Goal: Transaction & Acquisition: Purchase product/service

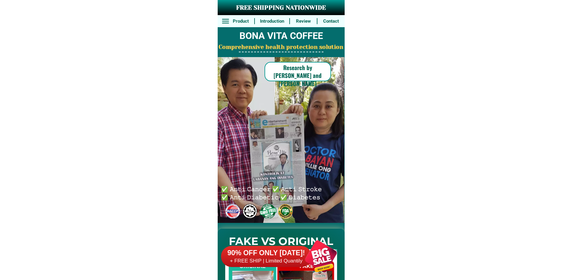
click at [324, 260] on div at bounding box center [320, 256] width 47 height 47
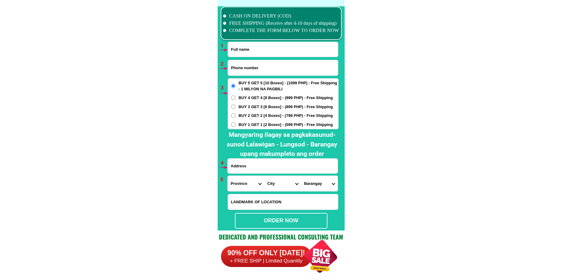
scroll to position [4443, 0]
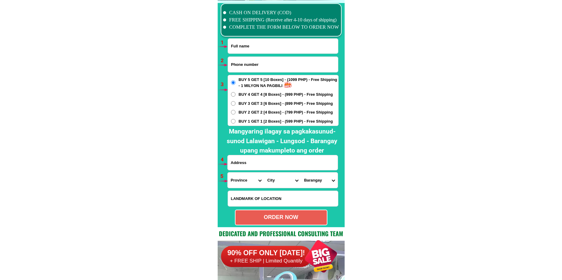
click at [245, 46] on input "Input full_name" at bounding box center [283, 46] width 110 height 15
paste input "[PERSON_NAME]"
type input "[PERSON_NAME]"
click at [244, 66] on input "Input phone_number" at bounding box center [283, 64] width 110 height 15
paste input "09551177507"
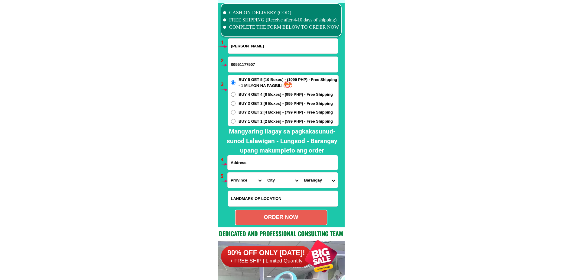
type input "09551177507"
click at [245, 165] on input "Input address" at bounding box center [282, 162] width 110 height 15
paste input "block cq lot 8c phase 3 sta [PERSON_NAME]. [GEOGRAPHIC_DATA]"
type input "block cq lot 8c phase 3 sta [PERSON_NAME]. [GEOGRAPHIC_DATA]"
click at [253, 122] on span "BUY 1 GET 1 [2 Boxes] - (599 PHP) - Free Shipping" at bounding box center [285, 121] width 94 height 6
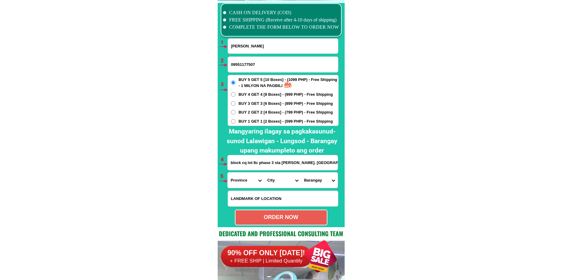
click at [235, 122] on input "BUY 1 GET 1 [2 Boxes] - (599 PHP) - Free Shipping" at bounding box center [233, 121] width 5 height 5
radio input "true"
click at [248, 111] on span "BUY 2 GET 2 [4 Boxes] - (799 PHP) - Free Shipping" at bounding box center [285, 112] width 94 height 6
click at [235, 111] on input "BUY 2 GET 2 [4 Boxes] - (799 PHP) - Free Shipping" at bounding box center [233, 112] width 5 height 5
radio input "true"
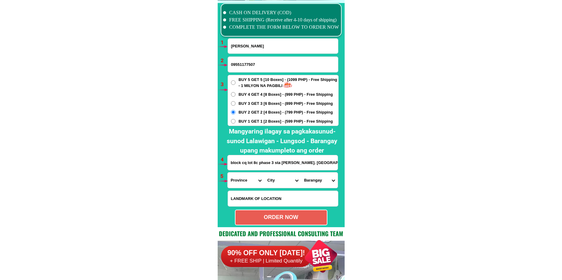
click at [241, 178] on select "Province [GEOGRAPHIC_DATA] [GEOGRAPHIC_DATA] [GEOGRAPHIC_DATA] [GEOGRAPHIC_DATA…" at bounding box center [245, 180] width 37 height 15
select select "63_779"
click at [227, 173] on select "Province [GEOGRAPHIC_DATA] [GEOGRAPHIC_DATA] [GEOGRAPHIC_DATA] [GEOGRAPHIC_DATA…" at bounding box center [245, 180] width 37 height 15
click at [269, 182] on select "City [GEOGRAPHIC_DATA]-city [GEOGRAPHIC_DATA] Arayat Bacolor [GEOGRAPHIC_DATA] …" at bounding box center [282, 180] width 37 height 15
select select "63_779109"
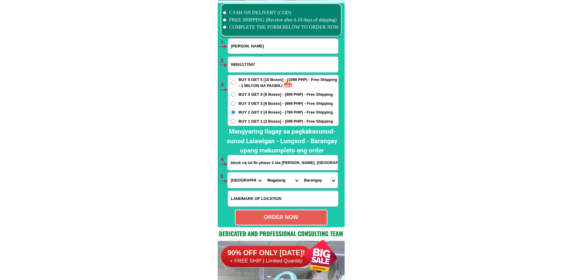
click at [264, 173] on select "City [GEOGRAPHIC_DATA]-city [GEOGRAPHIC_DATA] Arayat Bacolor [GEOGRAPHIC_DATA] …" at bounding box center [282, 180] width 37 height 15
click at [327, 180] on select "Barangay [PERSON_NAME] Camias [PERSON_NAME][GEOGRAPHIC_DATA] Navaling [GEOGRAPH…" at bounding box center [319, 180] width 37 height 15
drag, startPoint x: 319, startPoint y: 183, endPoint x: 320, endPoint y: 176, distance: 7.4
click at [319, 182] on select "Barangay [PERSON_NAME] Camias [PERSON_NAME][GEOGRAPHIC_DATA] Navaling [GEOGRAPH…" at bounding box center [319, 180] width 37 height 15
select select "63_7791093947"
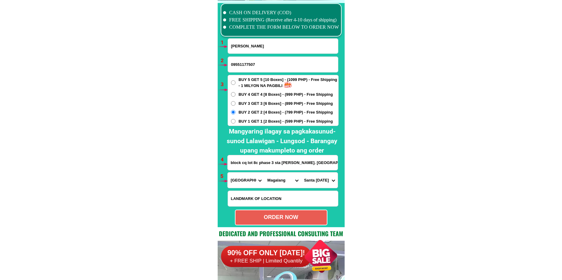
click at [301, 173] on select "Barangay [PERSON_NAME] Camias [PERSON_NAME][GEOGRAPHIC_DATA] Navaling [GEOGRAPH…" at bounding box center [319, 180] width 37 height 15
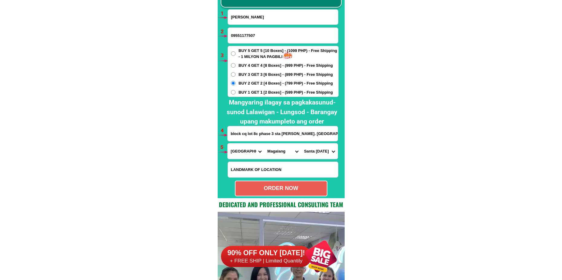
scroll to position [4473, 0]
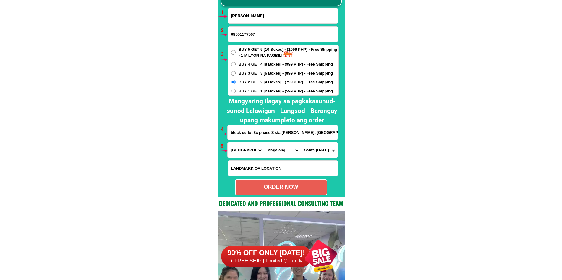
click at [289, 186] on div "ORDER NOW" at bounding box center [280, 187] width 91 height 8
radio input "true"
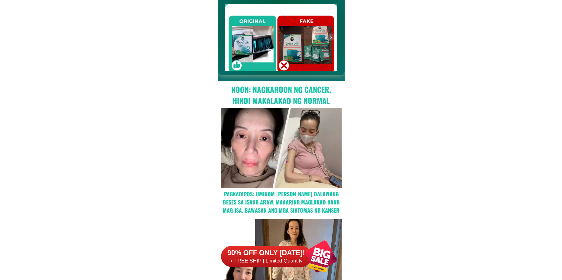
scroll to position [4349, 0]
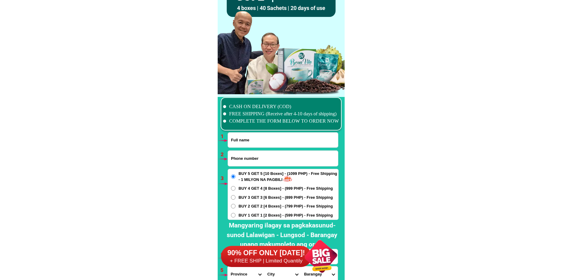
click at [315, 254] on div at bounding box center [320, 256] width 47 height 47
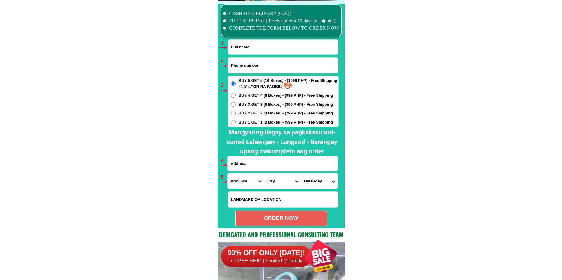
scroll to position [4443, 0]
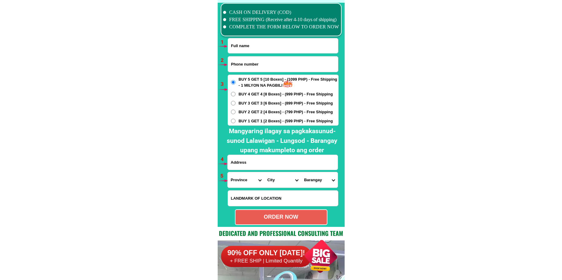
click at [257, 70] on input "Input phone_number" at bounding box center [283, 63] width 110 height 15
paste input "09854784125"
type input "09854784125"
click at [243, 44] on input "Input full_name" at bounding box center [283, 45] width 110 height 15
paste input "Lily Gulay"
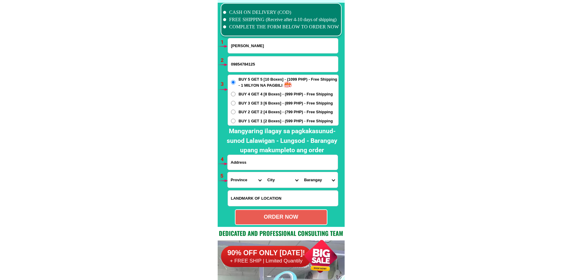
type input "Lily Gulay"
click at [247, 106] on div "BUY 5 GET 5 [10 Boxes] - (1099 PHP) - Free Shipping - 1 MILYON NA PAGBILI BUY 4…" at bounding box center [282, 100] width 111 height 51
click at [248, 101] on span "BUY 3 GET 3 [6 Boxes] - (899 PHP) - Free Shipping" at bounding box center [285, 103] width 94 height 6
click at [235, 101] on input "BUY 3 GET 3 [6 Boxes] - (899 PHP) - Free Shipping" at bounding box center [233, 103] width 5 height 5
radio input "true"
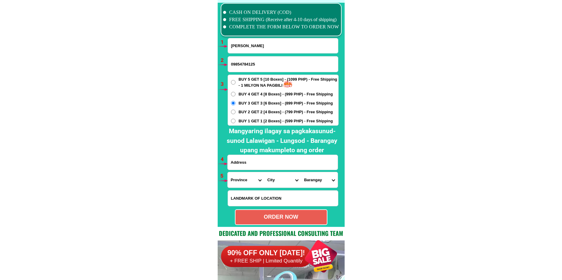
click at [259, 166] on input "Input address" at bounding box center [282, 162] width 110 height 15
paste input "Aracele Gulay Block 21 Lot 23 Ledjean 2 C 39 Street Carsadang bago 1 Imus CAVITE"
type input "Aracele Gulay Block 21 Lot 23 Ledjean 2 C 39 Street Carsadang bago 1 Imus CAVITE"
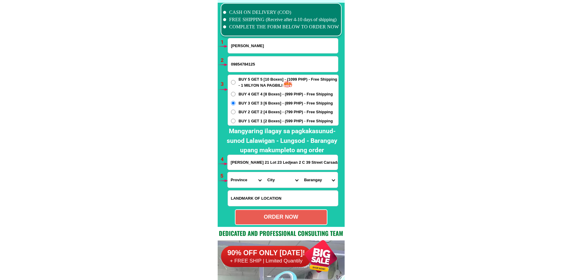
click at [244, 182] on select "Province [GEOGRAPHIC_DATA] [GEOGRAPHIC_DATA] [GEOGRAPHIC_DATA] [GEOGRAPHIC_DATA…" at bounding box center [245, 179] width 37 height 15
select select "63_826"
click at [227, 172] on select "Province [GEOGRAPHIC_DATA] [GEOGRAPHIC_DATA] [GEOGRAPHIC_DATA] [GEOGRAPHIC_DATA…" at bounding box center [245, 179] width 37 height 15
click at [271, 180] on select "City Alfonso Amadeo Bacoor Carmona Cavite-city Cavite-magallanes Cavite-rosario…" at bounding box center [282, 179] width 37 height 15
select select "63_8261588"
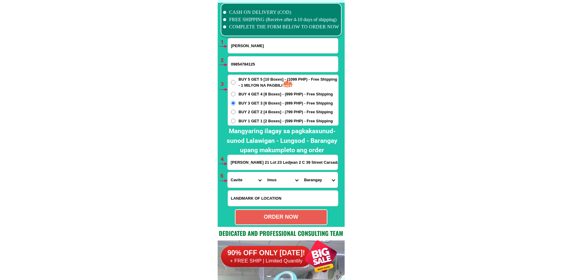
click at [264, 172] on select "City Alfonso Amadeo Bacoor Carmona Cavite-city Cavite-magallanes Cavite-rosario…" at bounding box center [282, 179] width 37 height 15
click at [317, 183] on select "Barangay Alapan i -a Alapan i -b Alapan i -c Alapan i-a Alapan i-b Alapan i-c A…" at bounding box center [319, 179] width 37 height 15
select select "63_82615881003"
click at [301, 172] on select "Barangay Alapan i -a Alapan i -b Alapan i -c Alapan i-a Alapan i-b Alapan i-c A…" at bounding box center [319, 179] width 37 height 15
click at [316, 180] on select "Barangay Alapan i -a Alapan i -b Alapan i -c Alapan i-a Alapan i-b Alapan i-c A…" at bounding box center [319, 179] width 37 height 15
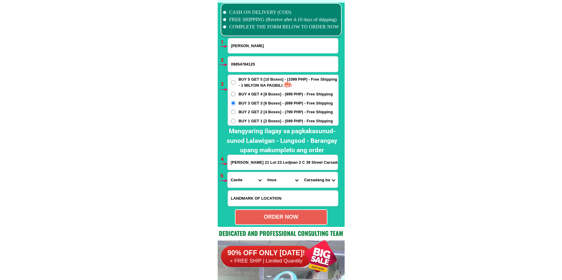
click at [301, 172] on select "Barangay Alapan i -a Alapan i -b Alapan i -c Alapan i-a Alapan i-b Alapan i-c A…" at bounding box center [319, 179] width 37 height 15
click at [268, 212] on div "ORDER NOW" at bounding box center [281, 217] width 92 height 16
radio input "true"
